Goal: Find specific page/section: Find specific page/section

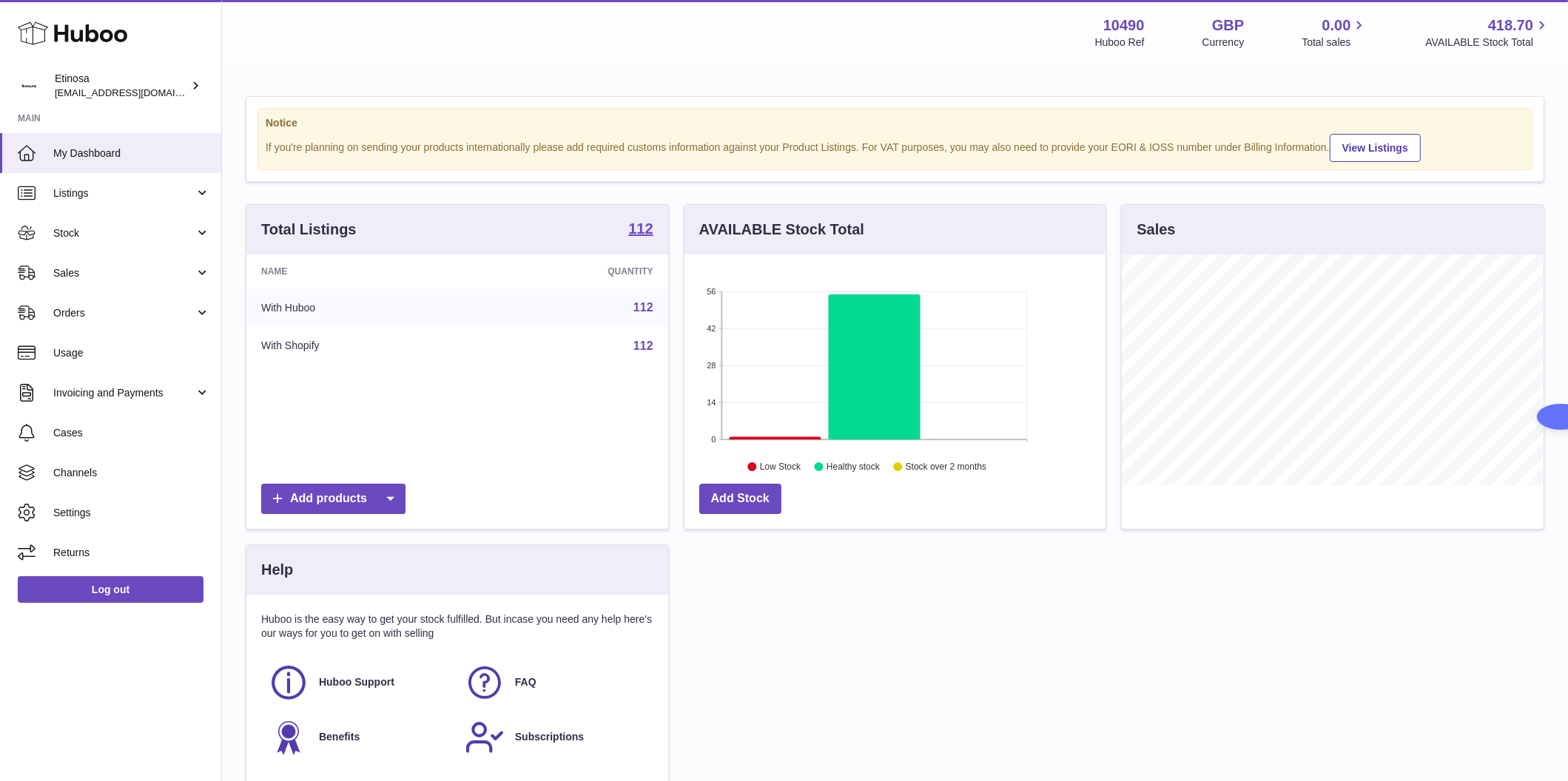
scroll to position [231, 422]
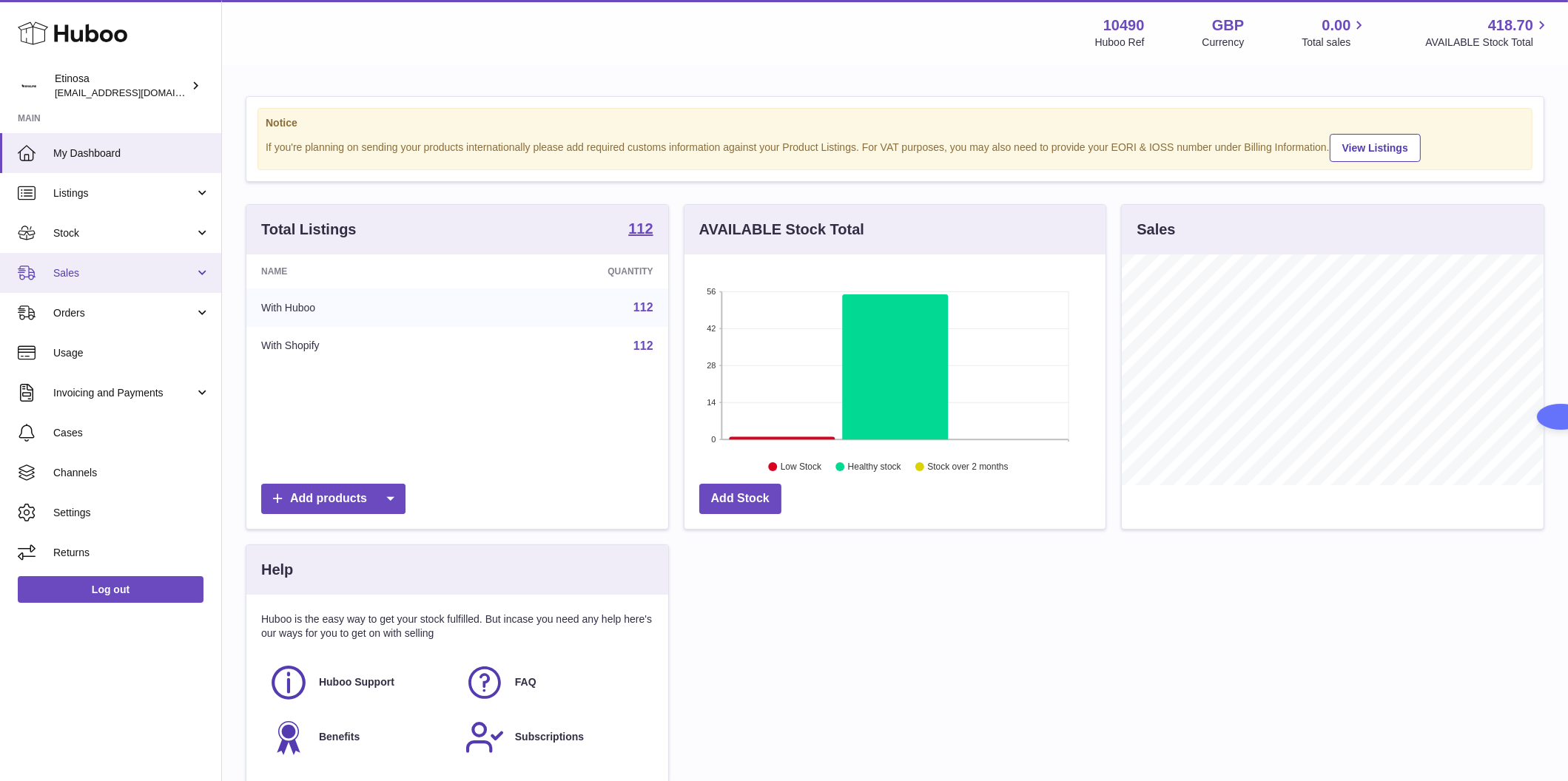
click at [95, 276] on span "Sales" at bounding box center [124, 273] width 141 height 14
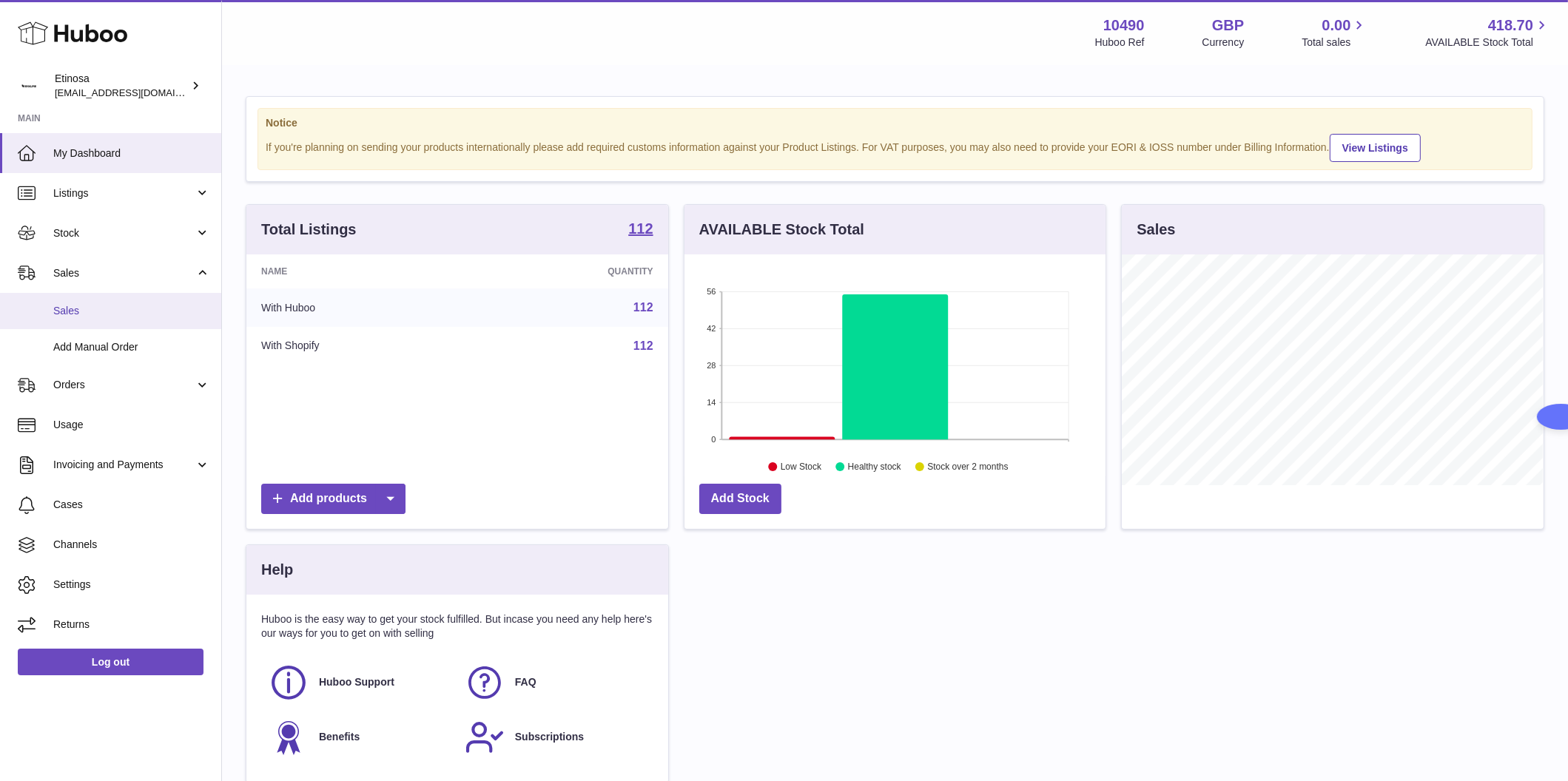
click at [132, 317] on span "Sales" at bounding box center [132, 311] width 157 height 14
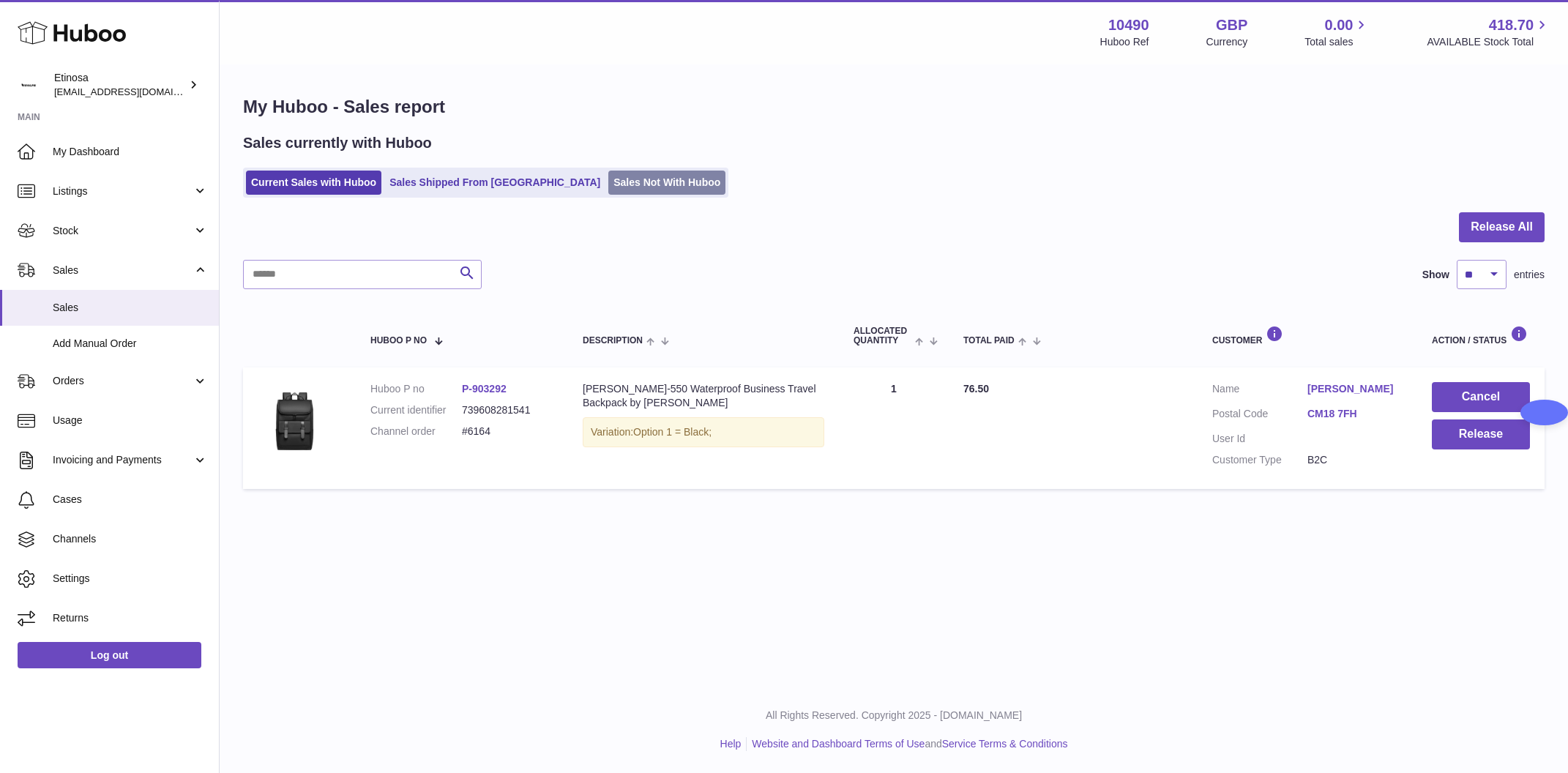
click at [608, 176] on link "Sales Not With Huboo" at bounding box center [666, 182] width 117 height 24
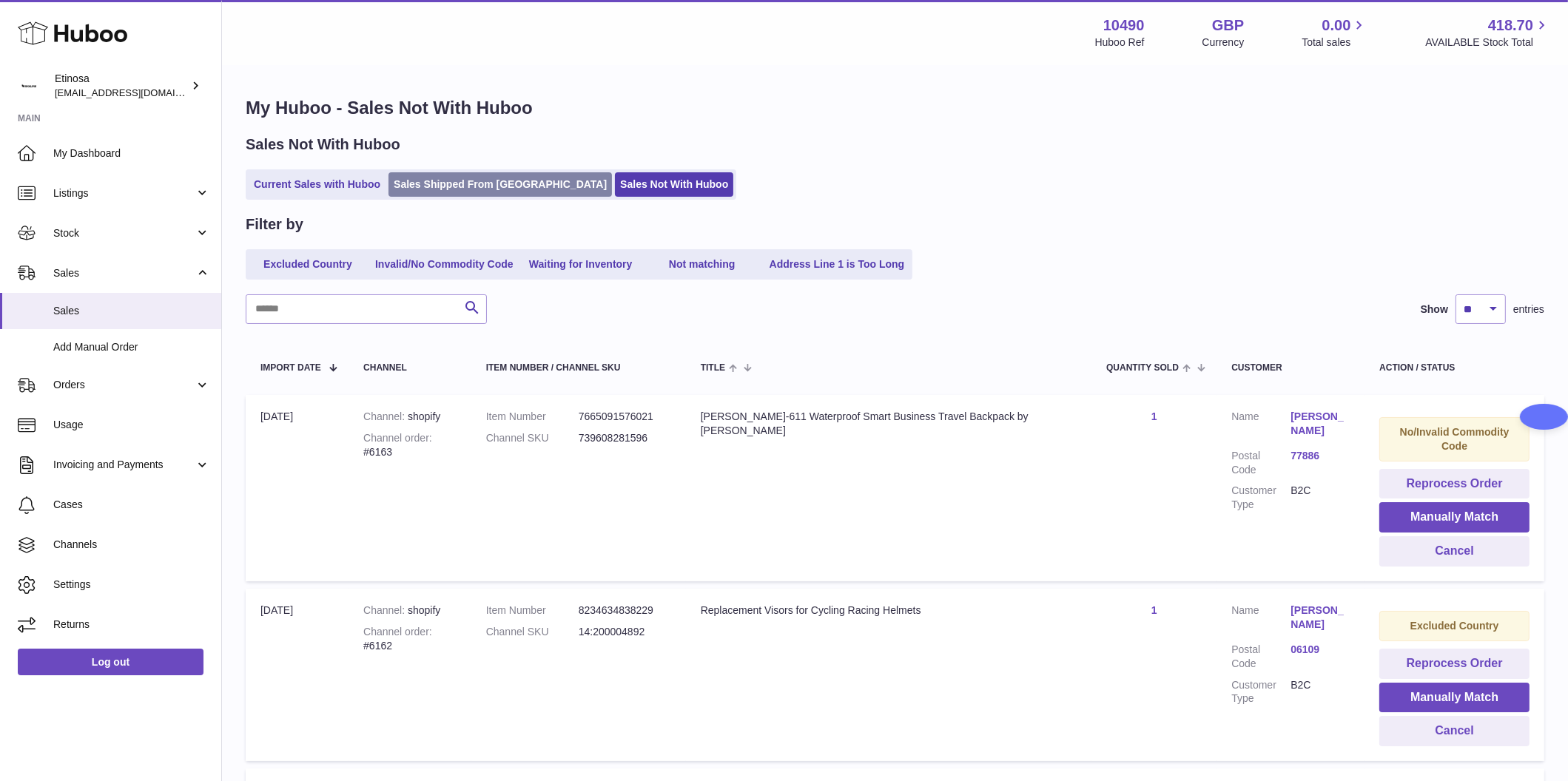
click at [431, 182] on link "Sales Shipped From Huboo" at bounding box center [500, 184] width 223 height 25
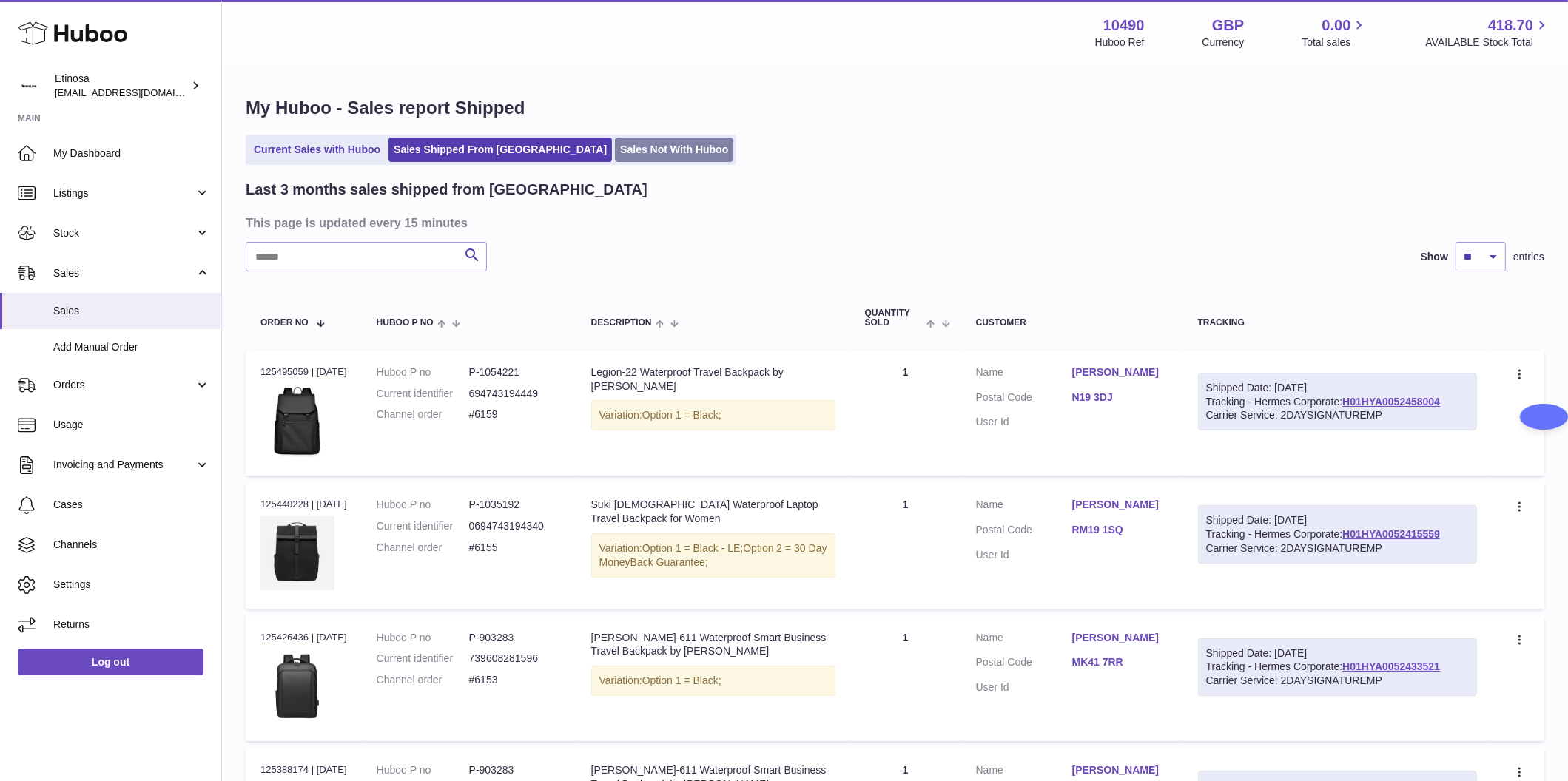
click at [615, 157] on link "Sales Not With Huboo" at bounding box center [674, 150] width 118 height 25
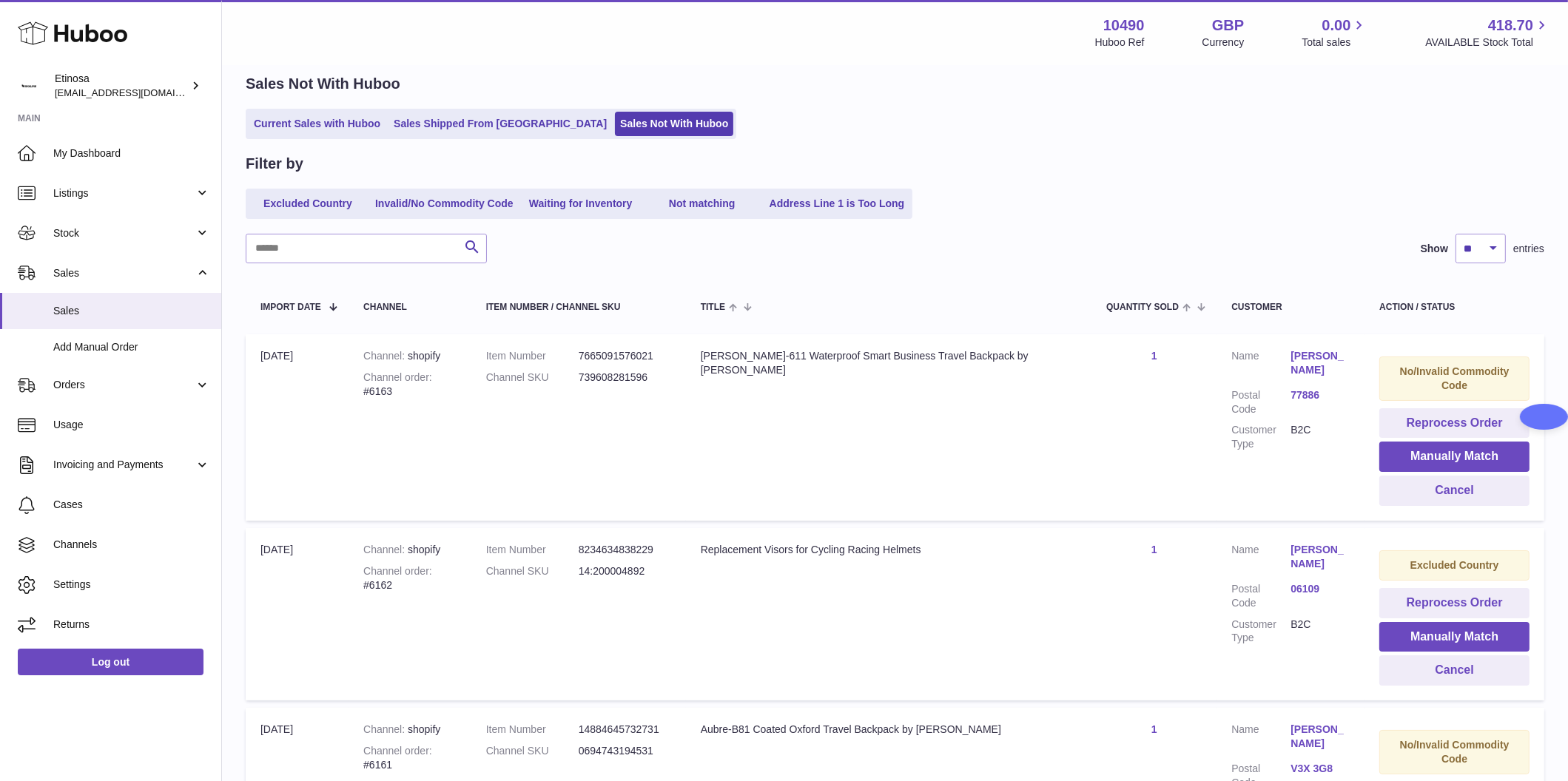
scroll to position [111, 0]
